Goal: Information Seeking & Learning: Find specific fact

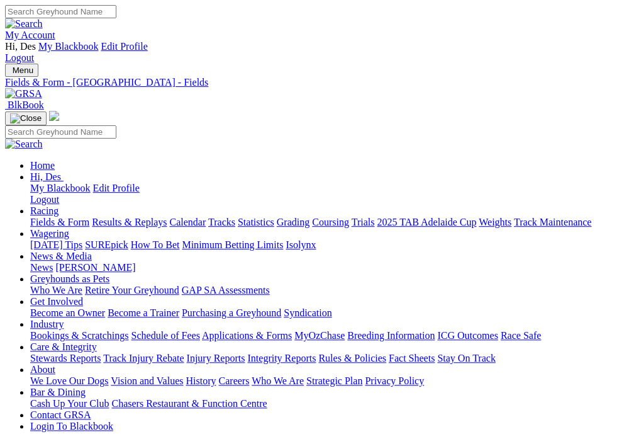
click at [10, 73] on img "Toggle navigation" at bounding box center [10, 73] width 0 height 0
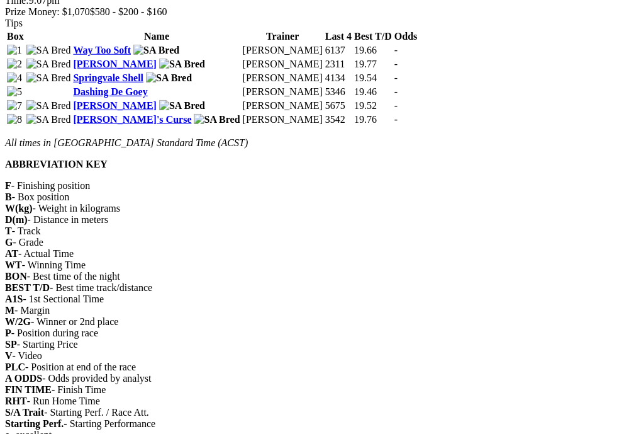
scroll to position [2824, 0]
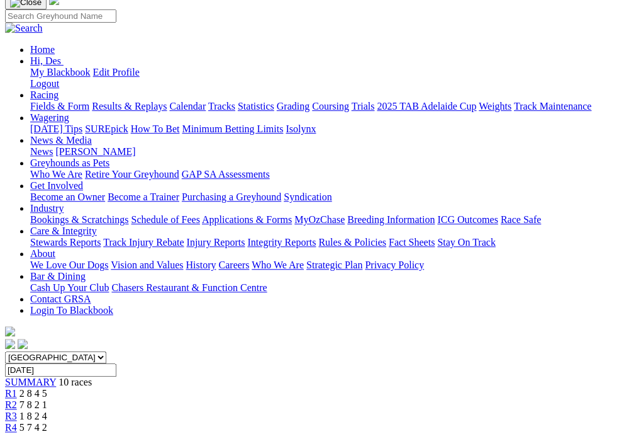
scroll to position [145, 0]
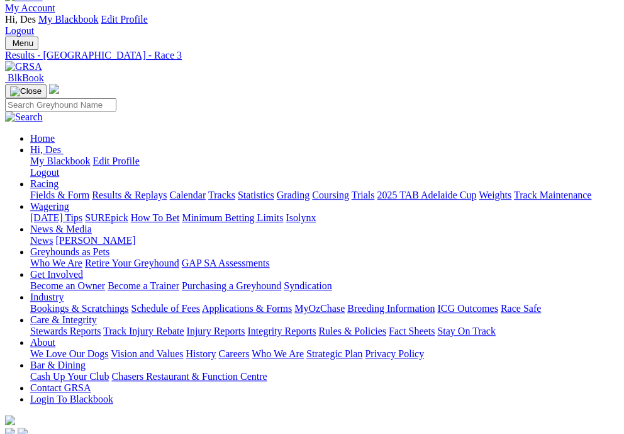
scroll to position [0, 0]
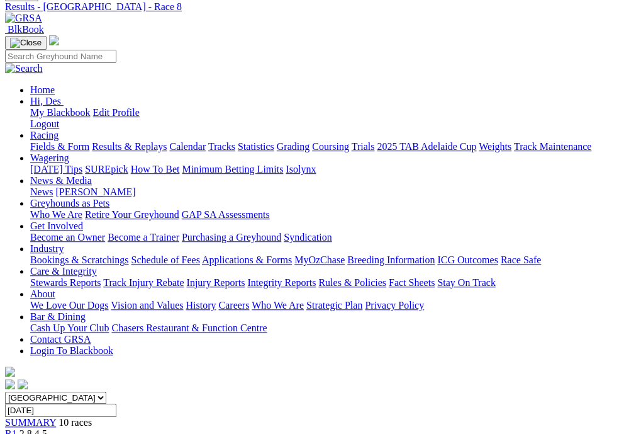
scroll to position [66, 0]
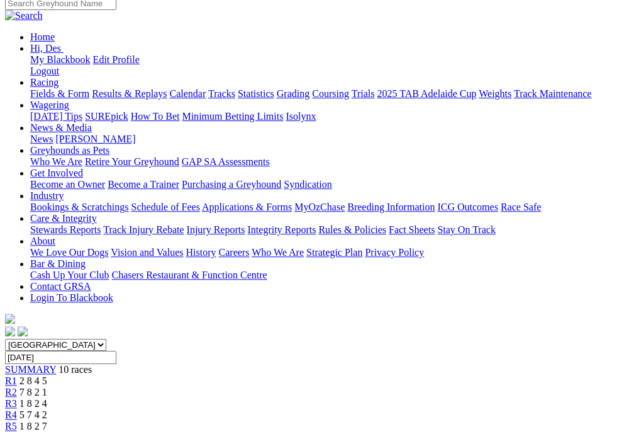
scroll to position [125, 0]
